Goal: Task Accomplishment & Management: Use online tool/utility

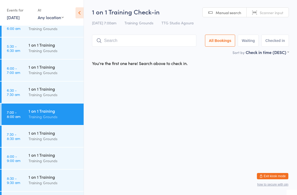
scroll to position [69, 0]
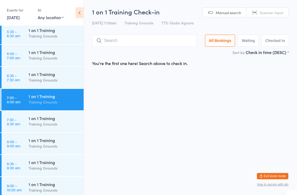
click at [45, 96] on div "1 on 1 Training" at bounding box center [54, 96] width 51 height 6
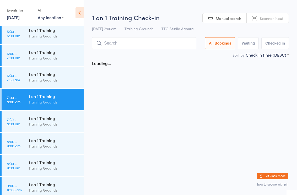
click at [122, 43] on input "search" at bounding box center [144, 43] width 104 height 12
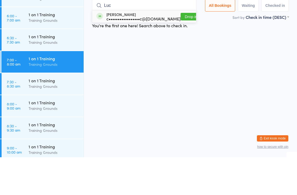
type input "Luc"
click at [130, 54] on div "c•••••••••••••••••c@[DOMAIN_NAME]" at bounding box center [143, 56] width 74 height 4
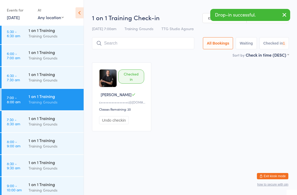
click at [47, 137] on div "1 on 1 Training" at bounding box center [54, 140] width 51 height 6
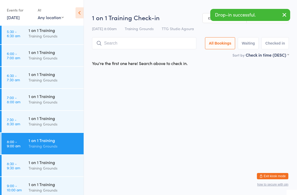
click at [135, 34] on div "1 on 1 Training Check-in 15 Sep 8:00am Training Grounds TTG Studio Agoura Manua…" at bounding box center [190, 32] width 197 height 39
click at [119, 42] on input "search" at bounding box center [144, 43] width 104 height 12
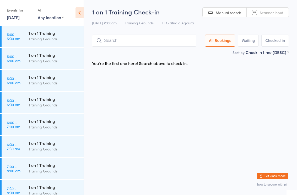
click at [138, 127] on html "You have now entered Kiosk Mode. Members will be able to check themselves in us…" at bounding box center [148, 97] width 297 height 195
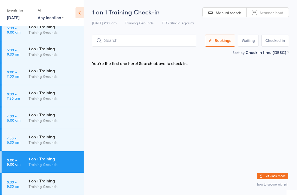
scroll to position [51, 0]
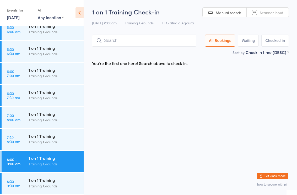
click at [30, 111] on div "1 on 1 Training" at bounding box center [54, 114] width 51 height 6
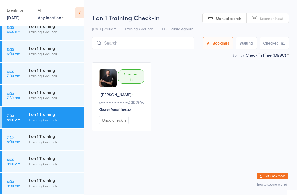
click at [41, 159] on div "1 on 1 Training" at bounding box center [54, 158] width 51 height 6
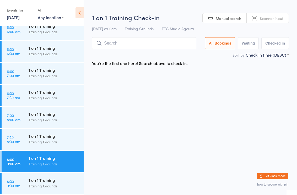
click at [111, 41] on input "search" at bounding box center [144, 43] width 104 height 12
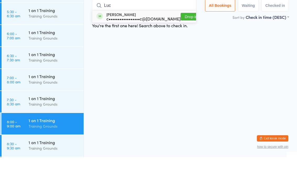
type input "Luc"
click at [118, 54] on div "c•••••••••••••••••c@[DOMAIN_NAME]" at bounding box center [143, 56] width 74 height 4
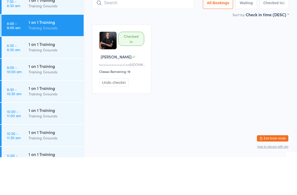
scroll to position [160, 0]
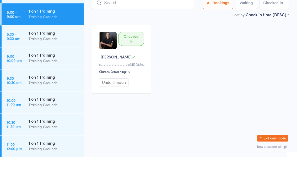
click at [30, 90] on div "1 on 1 Training" at bounding box center [54, 93] width 51 height 6
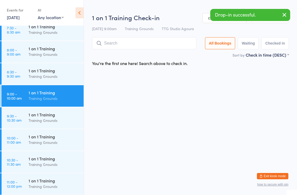
click at [103, 40] on input "search" at bounding box center [144, 43] width 104 height 12
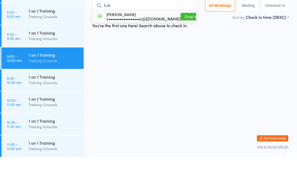
type input "Luc"
click at [116, 54] on div "c•••••••••••••••••c@[DOMAIN_NAME]" at bounding box center [143, 56] width 74 height 4
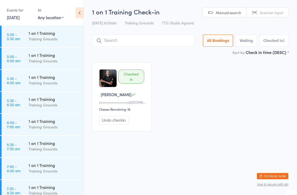
click at [180, 162] on html "You have now entered Kiosk Mode. Members will be able to check themselves in us…" at bounding box center [148, 97] width 297 height 195
click at [217, 109] on div "Checked in Lucas M c•••••••••••••••••c@gmail.com Classes Remaining: 18 Undo che…" at bounding box center [190, 97] width 206 height 78
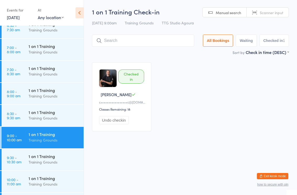
scroll to position [121, 0]
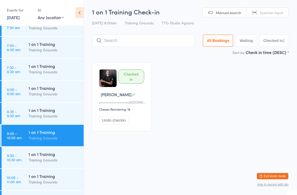
click at [38, 161] on div "Training Grounds" at bounding box center [54, 160] width 51 height 6
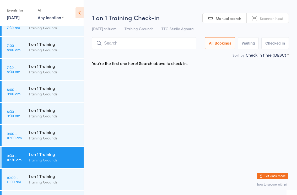
click at [135, 43] on input "search" at bounding box center [144, 43] width 104 height 12
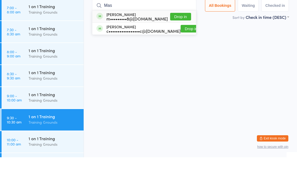
type input "Mas"
click at [186, 51] on button "Drop in" at bounding box center [180, 55] width 21 height 8
